Goal: Manage account settings

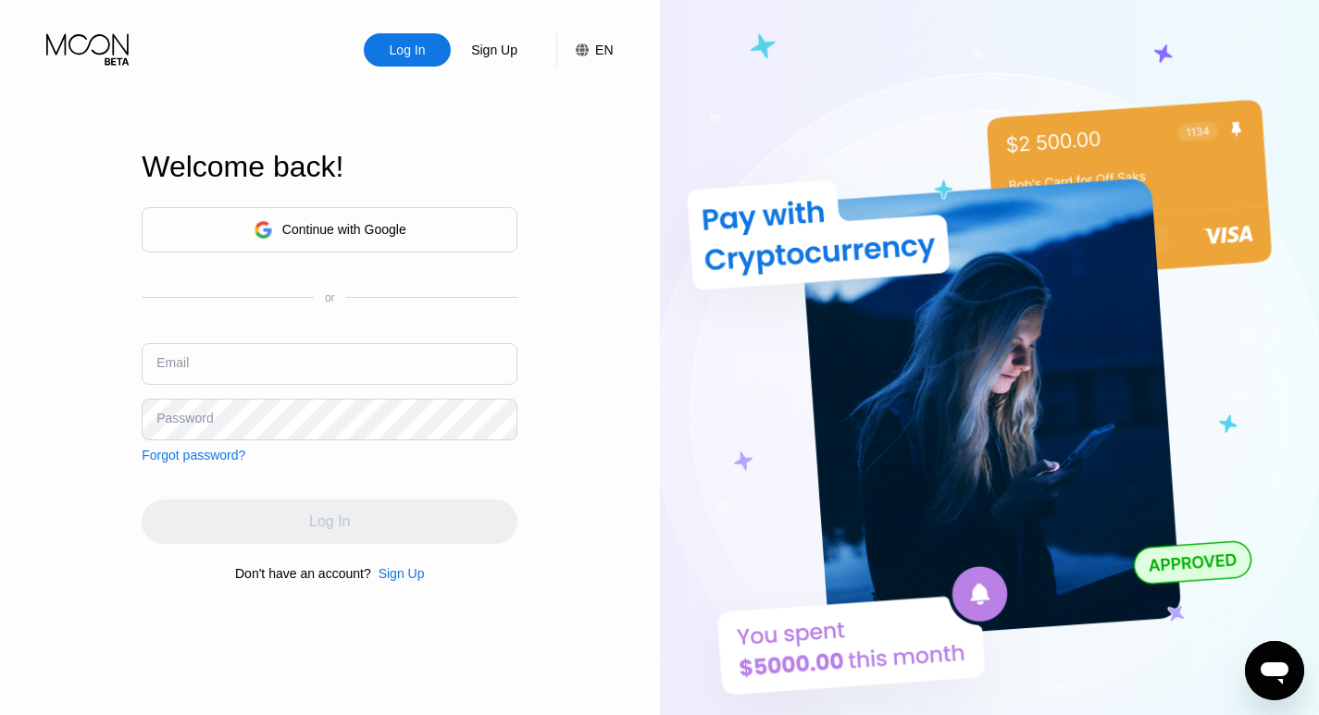
type input "[EMAIL_ADDRESS][DOMAIN_NAME]"
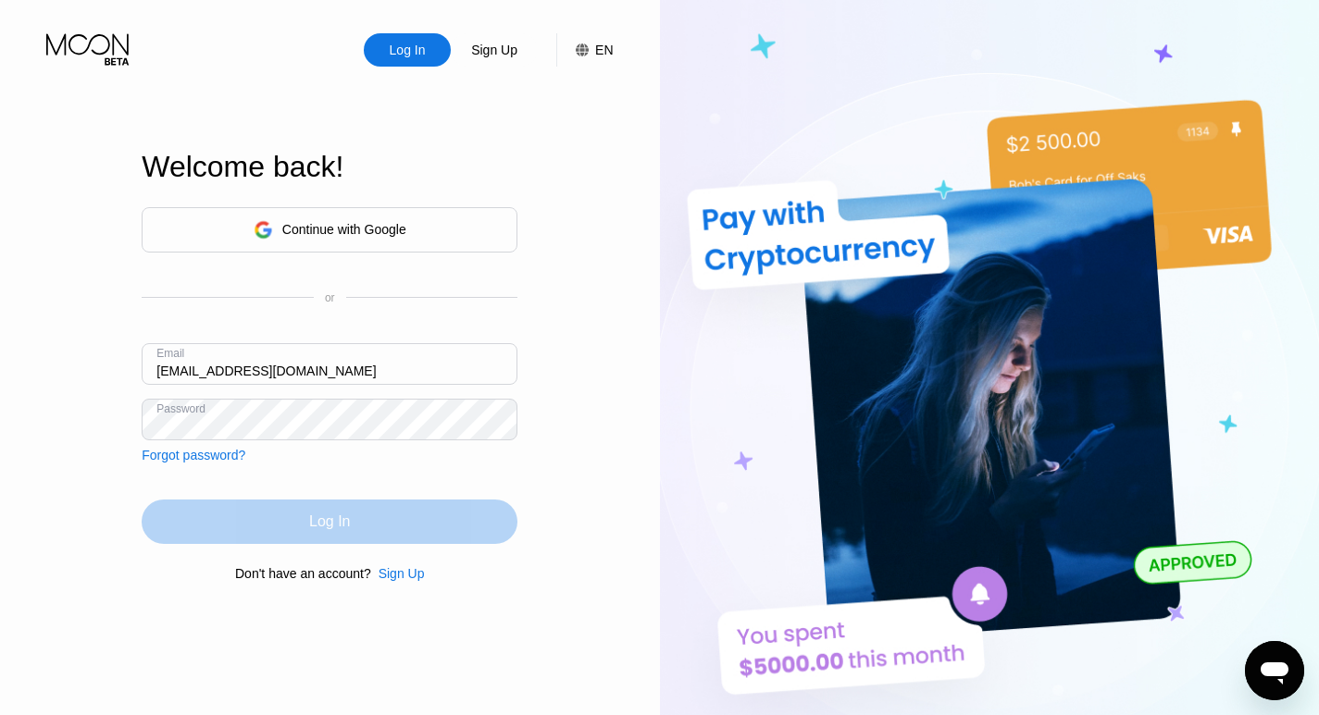
click at [200, 537] on div "Log In" at bounding box center [330, 522] width 376 height 44
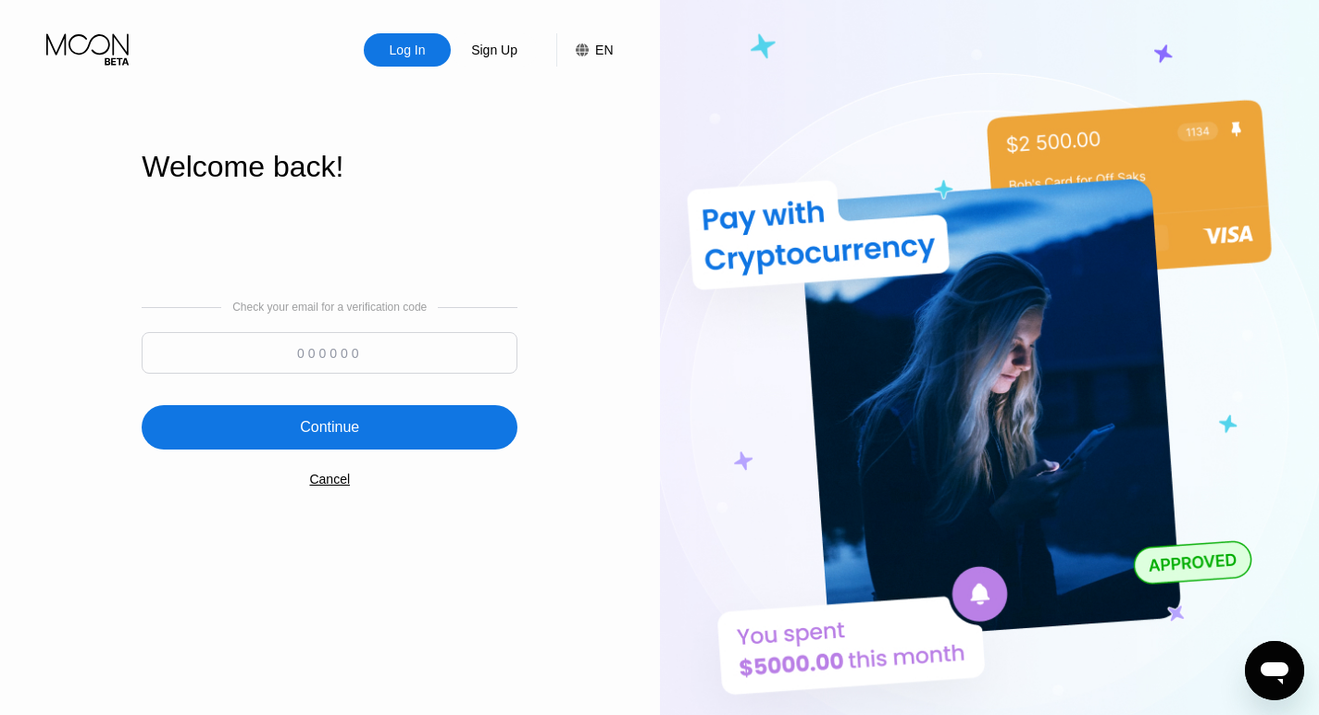
click at [291, 352] on input at bounding box center [330, 353] width 376 height 42
type input "871037"
click at [330, 432] on div "Continue" at bounding box center [329, 427] width 59 height 19
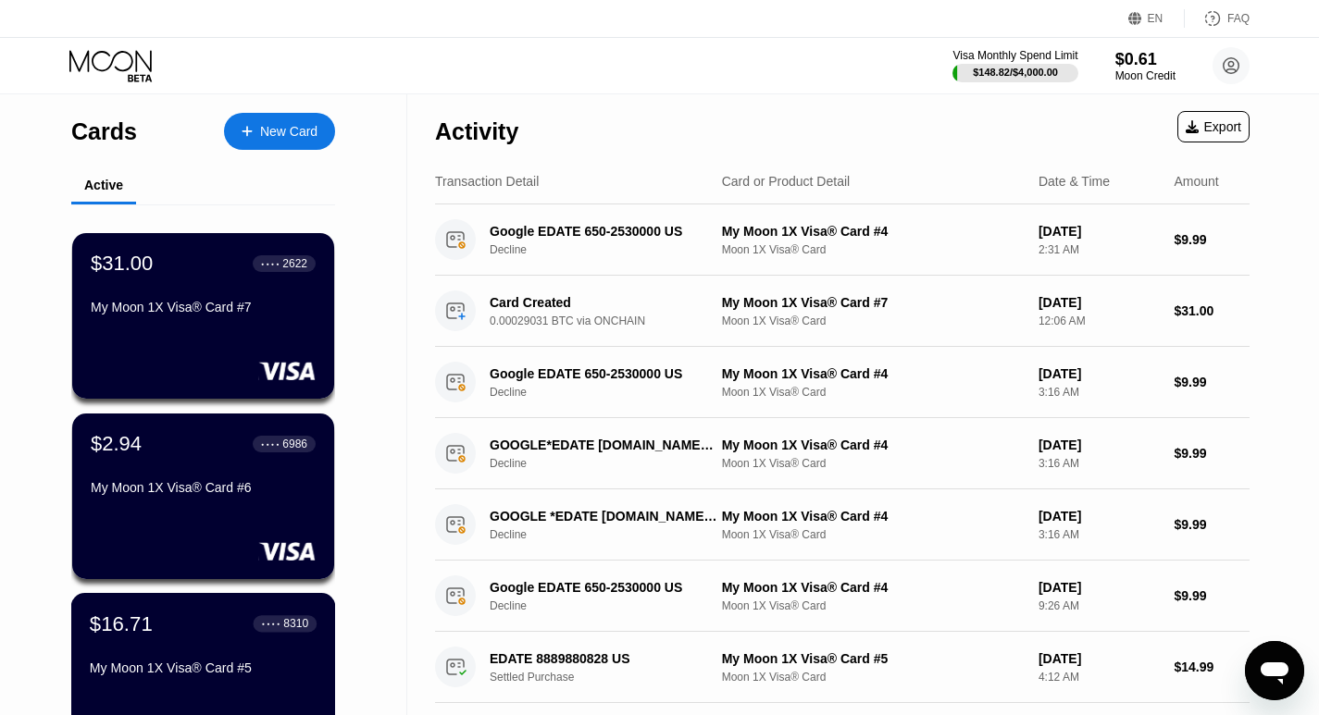
click at [203, 619] on div "$16.71 ● ● ● ● 8310" at bounding box center [203, 624] width 227 height 24
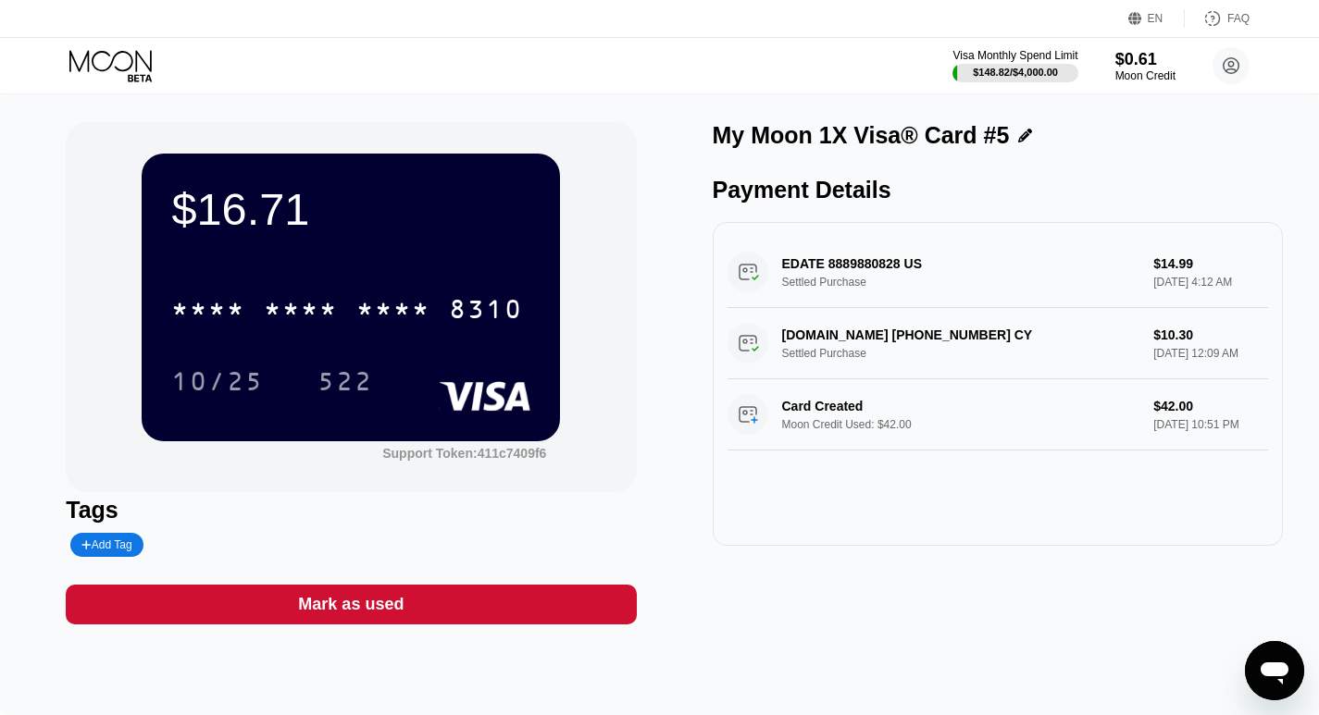
click at [115, 61] on icon at bounding box center [112, 66] width 86 height 32
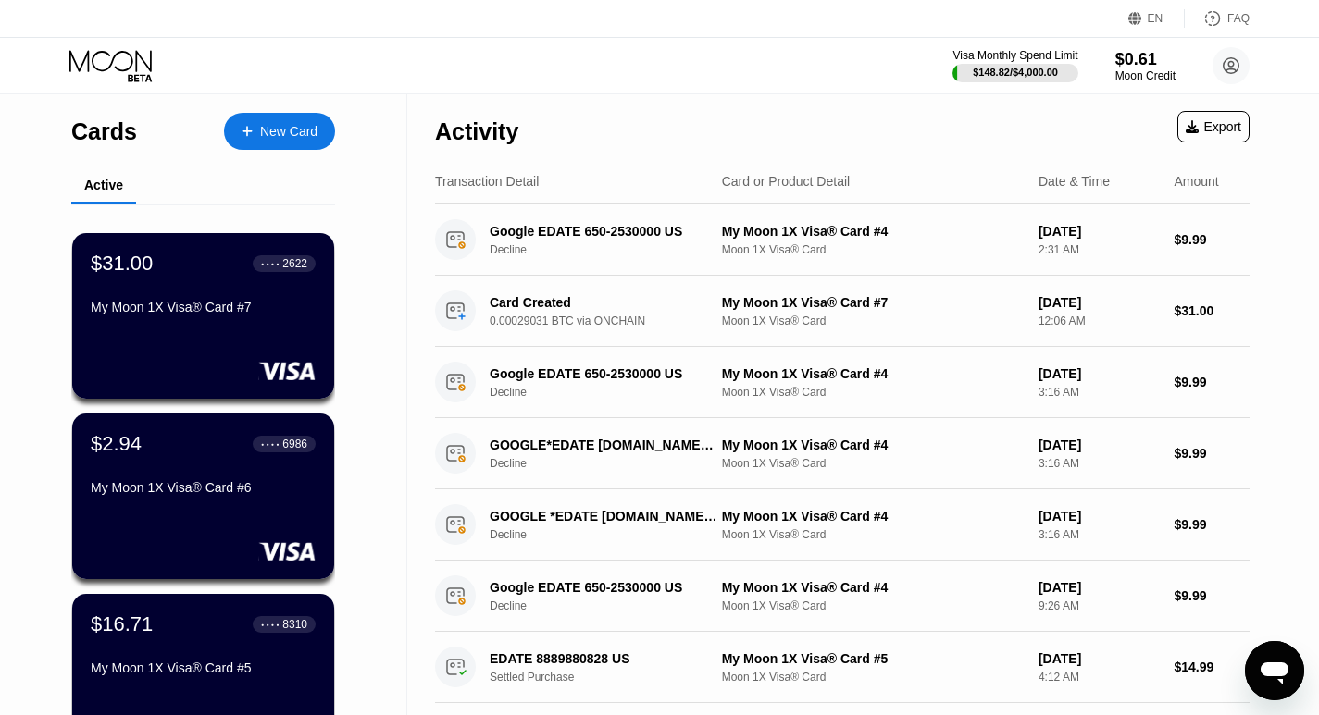
click at [167, 273] on div "$31.00 ● ● ● ● 2622" at bounding box center [203, 264] width 225 height 24
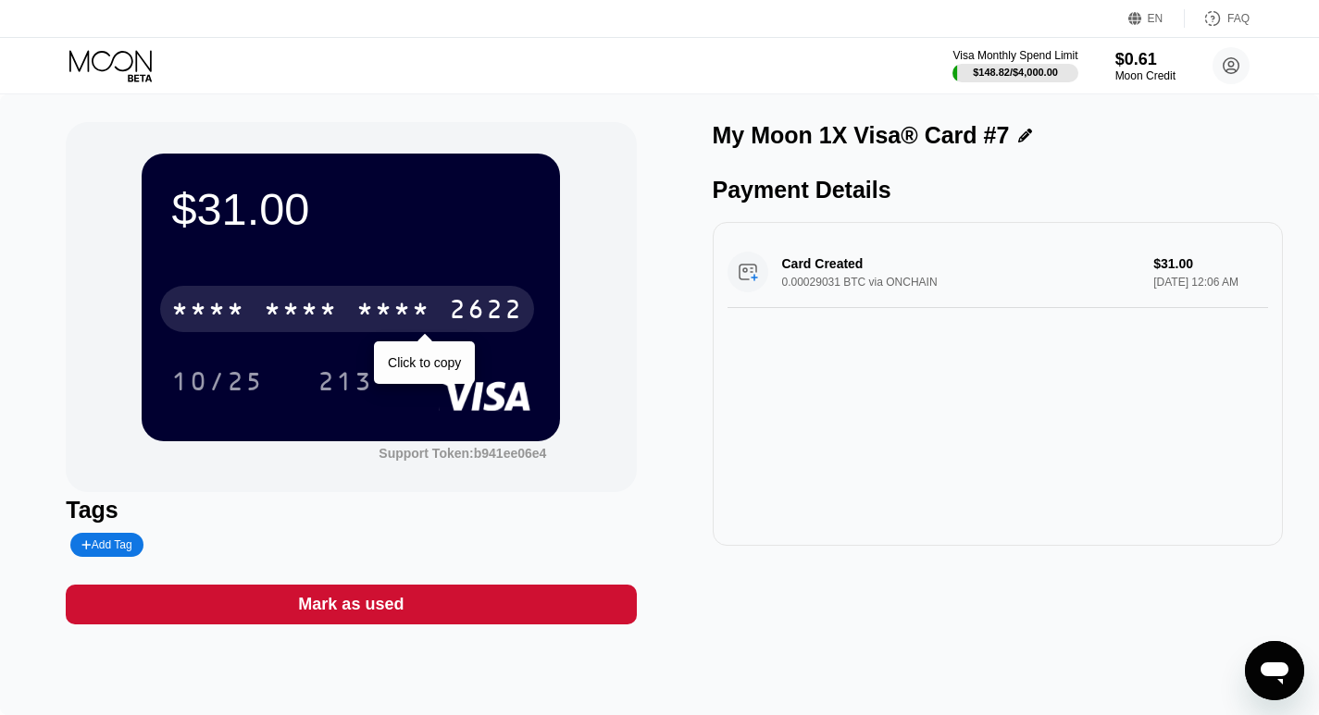
click at [335, 314] on div "* * * *" at bounding box center [301, 312] width 74 height 30
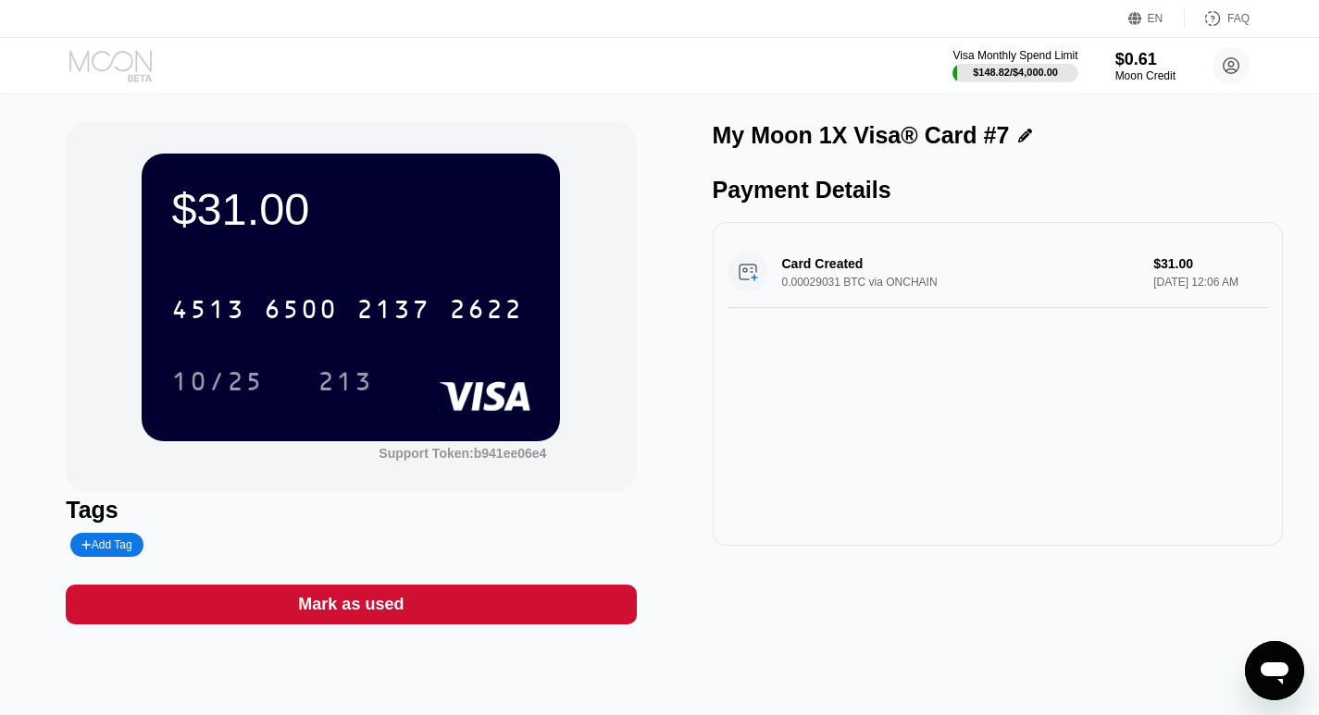
click at [113, 55] on icon at bounding box center [112, 66] width 86 height 32
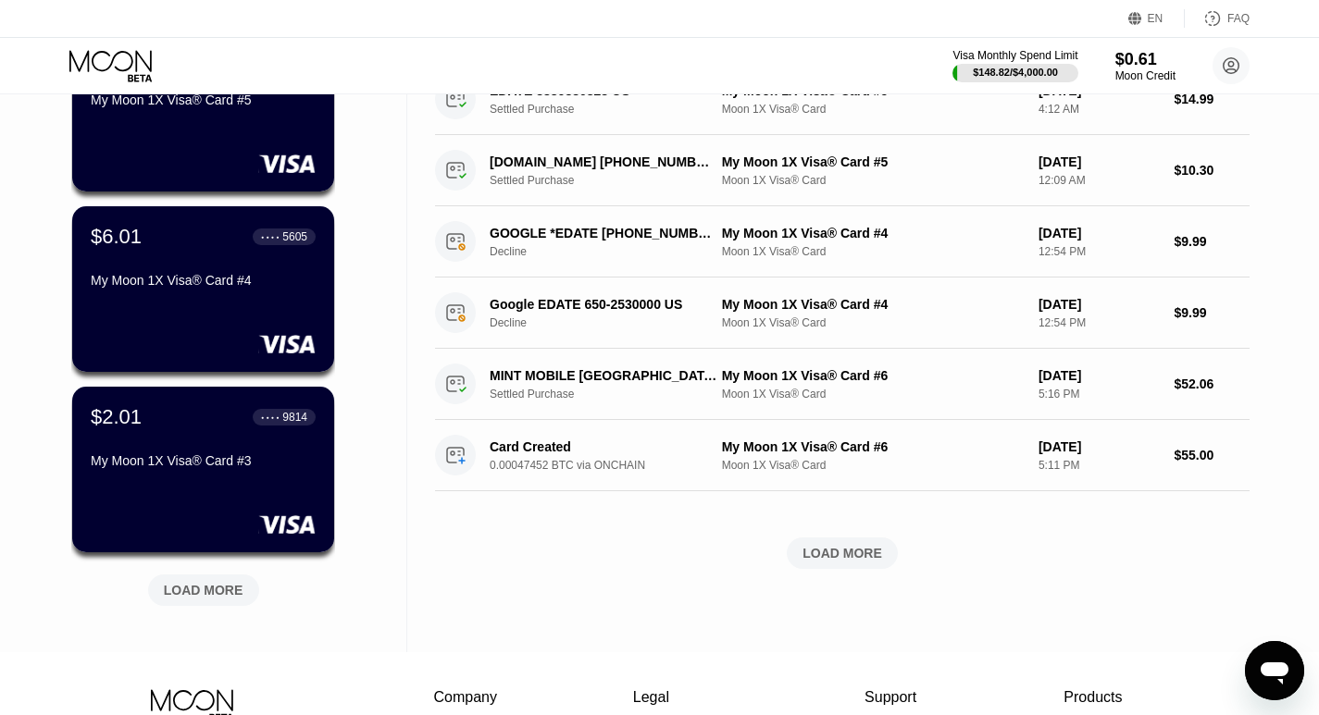
scroll to position [570, 0]
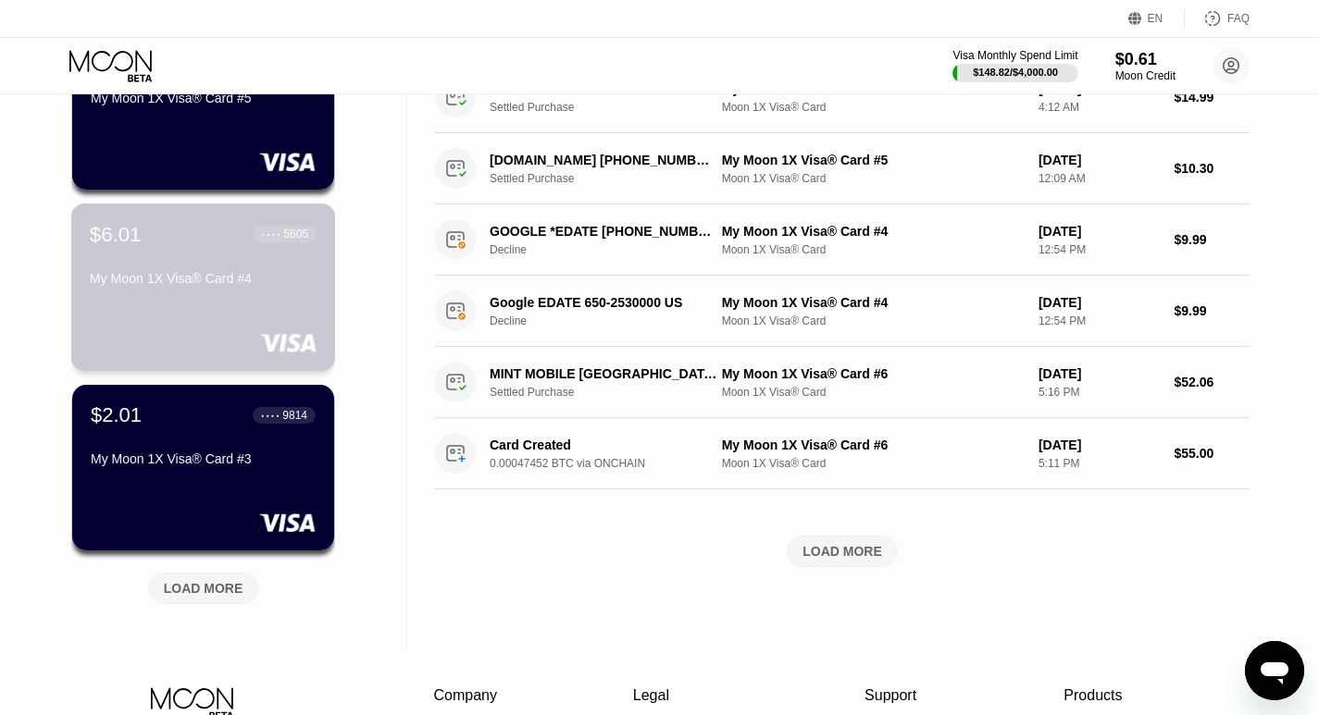
click at [253, 286] on div "My Moon 1X Visa® Card #4" at bounding box center [203, 278] width 227 height 15
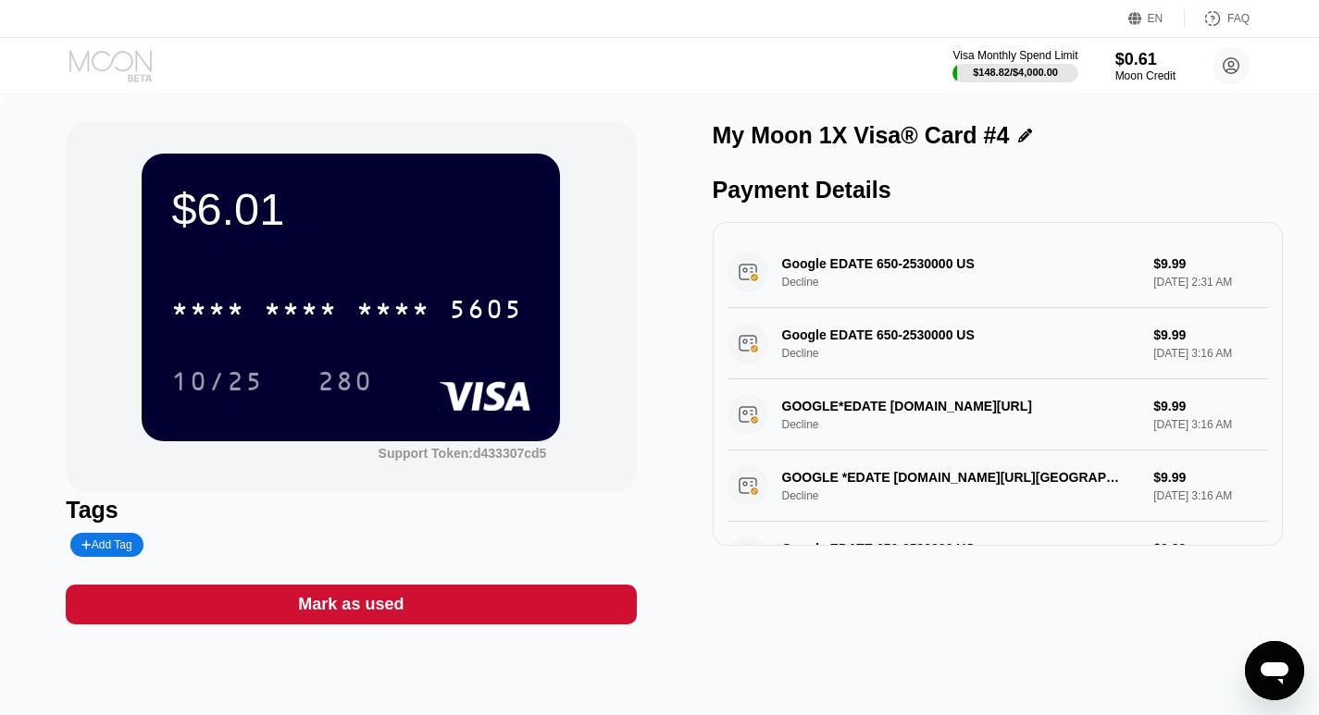
click at [120, 65] on icon at bounding box center [112, 66] width 86 height 32
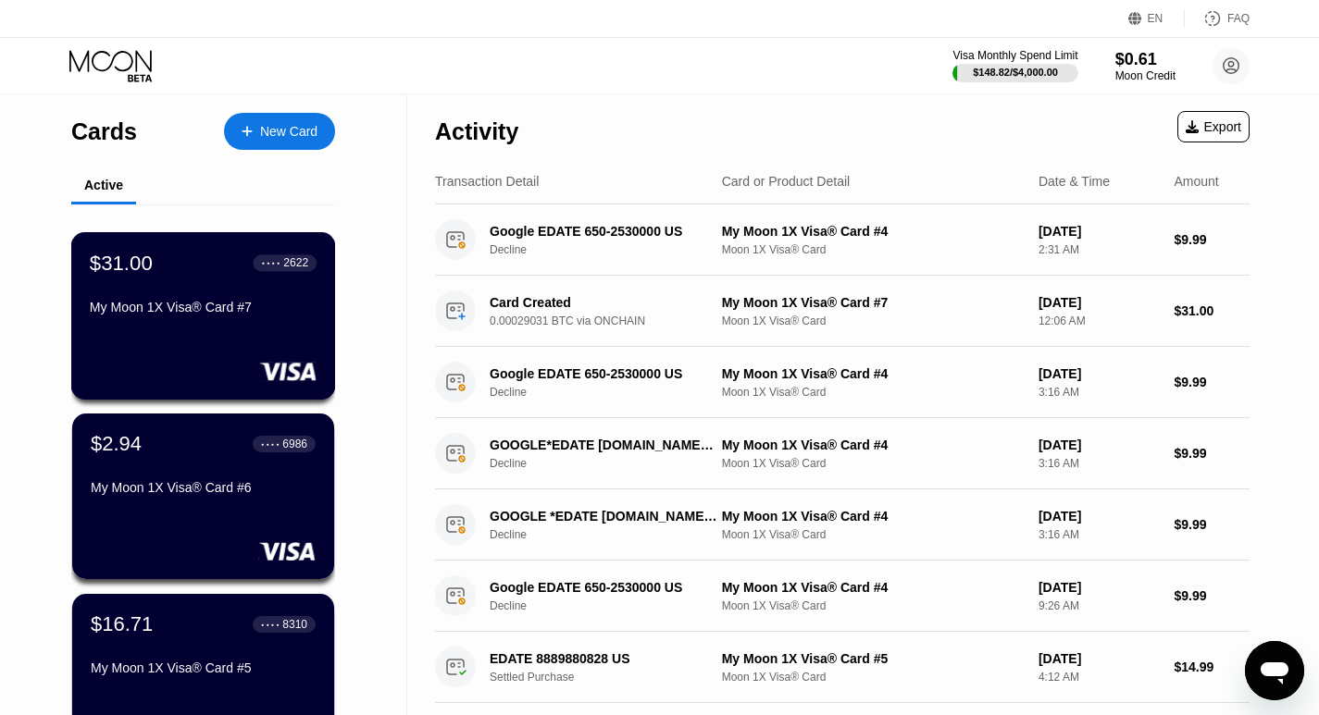
click at [212, 282] on div "$31.00 ● ● ● ● 2622 My Moon 1X Visa® Card #7" at bounding box center [203, 286] width 227 height 71
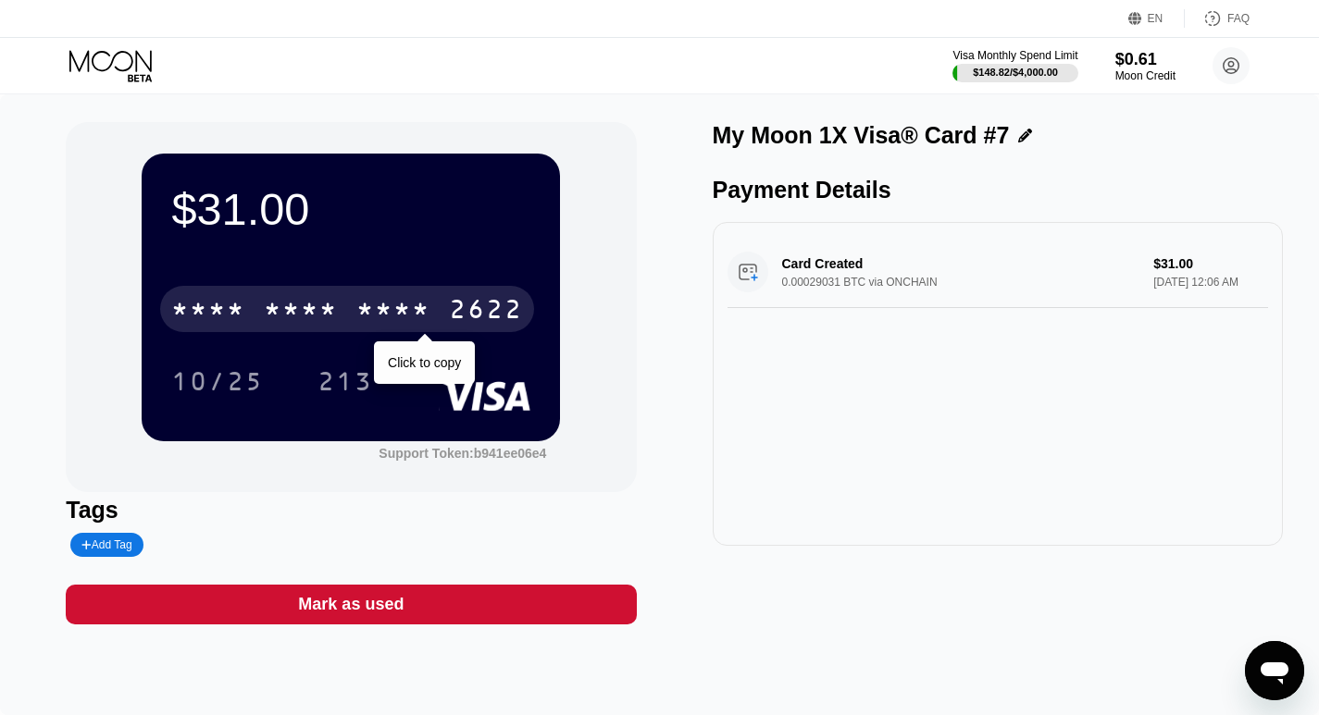
click at [479, 314] on div "2622" at bounding box center [486, 312] width 74 height 30
click at [468, 316] on div "2622" at bounding box center [486, 312] width 74 height 30
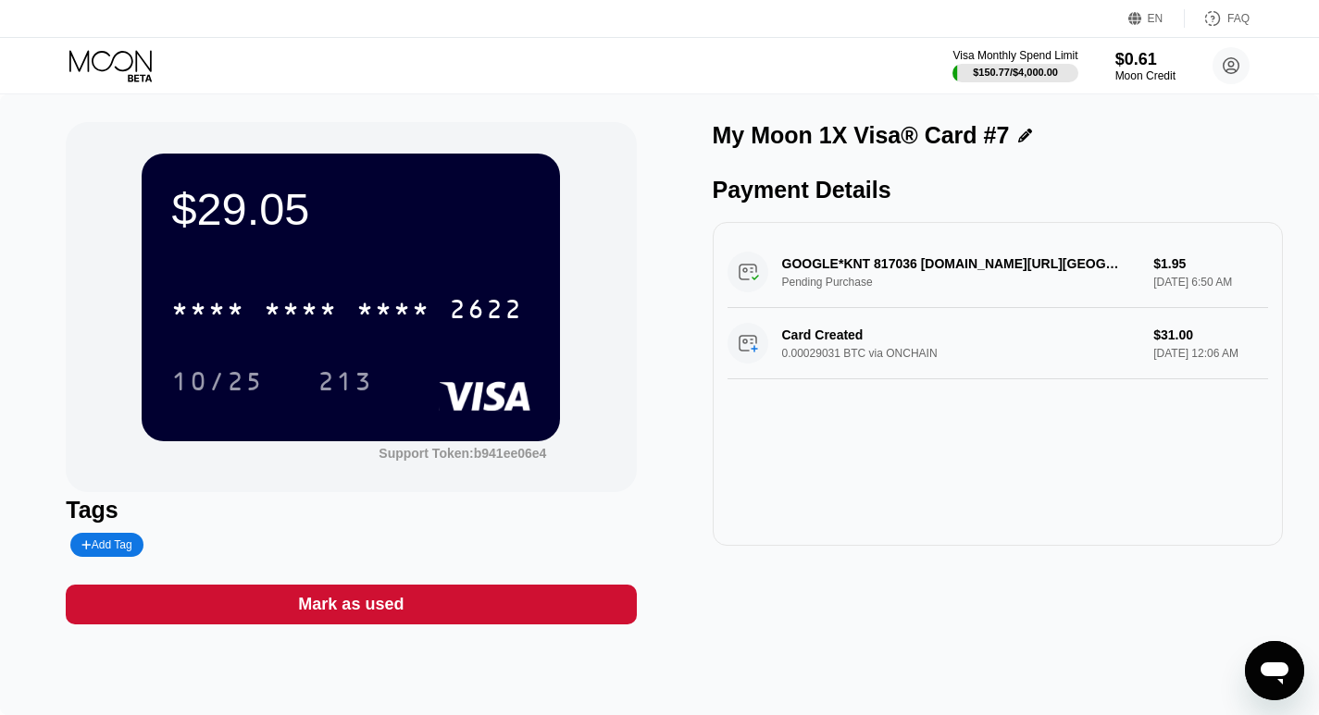
click at [886, 268] on div "GOOGLE*KNT 817036 G.CO/HELPPAY#US Pending Purchase $1.95 Aug 23, 2025 6:50 AM" at bounding box center [997, 272] width 541 height 71
drag, startPoint x: 869, startPoint y: 267, endPoint x: 911, endPoint y: 269, distance: 41.7
click at [911, 269] on div "GOOGLE*KNT 817036 G.CO/HELPPAY#US Pending Purchase $1.95 Aug 23, 2025 6:50 AM" at bounding box center [997, 272] width 541 height 71
click at [976, 286] on div "GOOGLE*KNT 817036 G.CO/HELPPAY#US Pending Purchase $1.95 Aug 23, 2025 6:50 AM" at bounding box center [997, 272] width 541 height 71
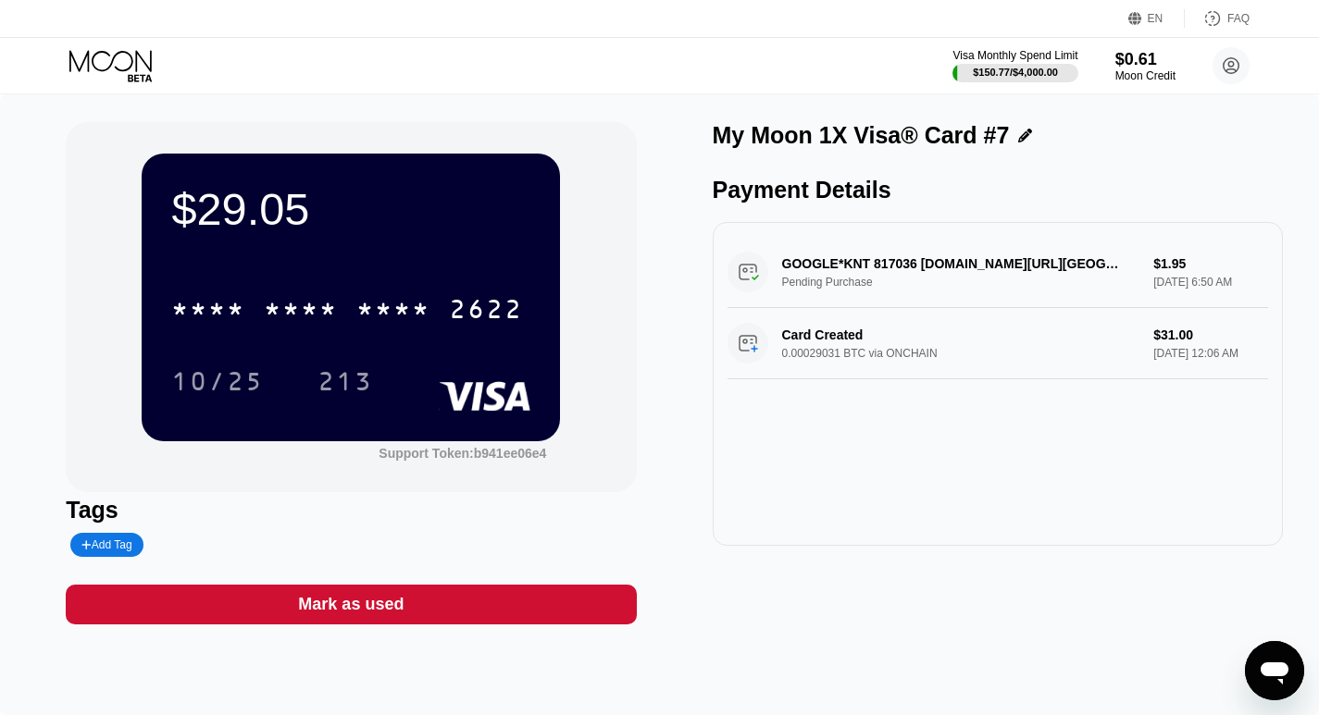
click at [962, 265] on div "GOOGLE*KNT 817036 G.CO/HELPPAY#US Pending Purchase $1.95 Aug 23, 2025 6:50 AM" at bounding box center [997, 272] width 541 height 71
click at [882, 267] on div "GOOGLE*KNT 817036 G.CO/HELPPAY#US Pending Purchase $1.95 Aug 23, 2025 6:50 AM" at bounding box center [997, 272] width 541 height 71
